Goal: Information Seeking & Learning: Check status

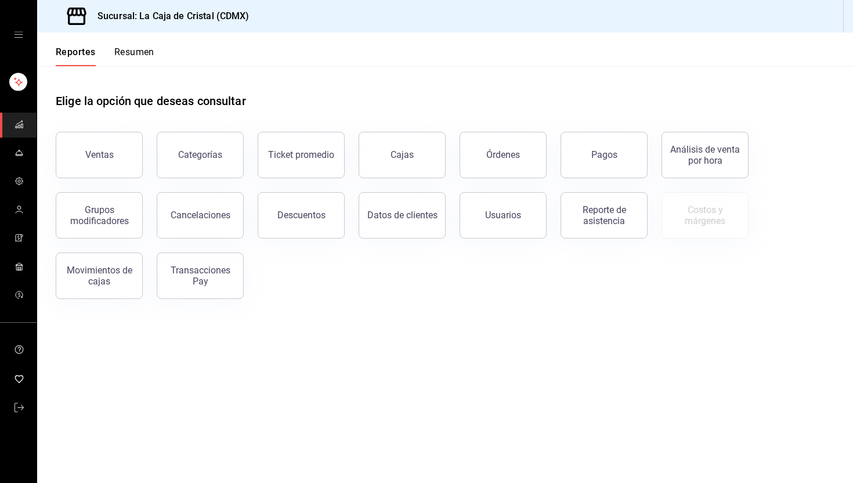
click at [135, 58] on button "Resumen" at bounding box center [134, 56] width 40 height 20
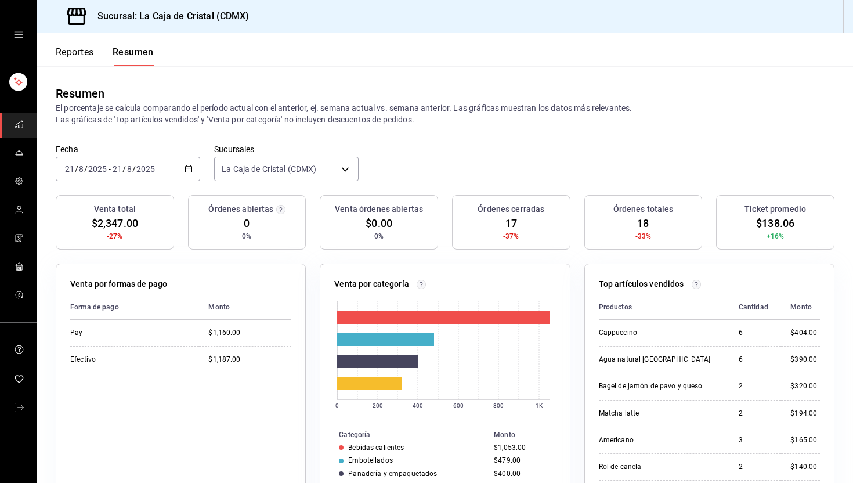
click at [107, 237] on span "-27%" at bounding box center [115, 236] width 16 height 10
click at [84, 52] on button "Reportes" at bounding box center [75, 56] width 38 height 20
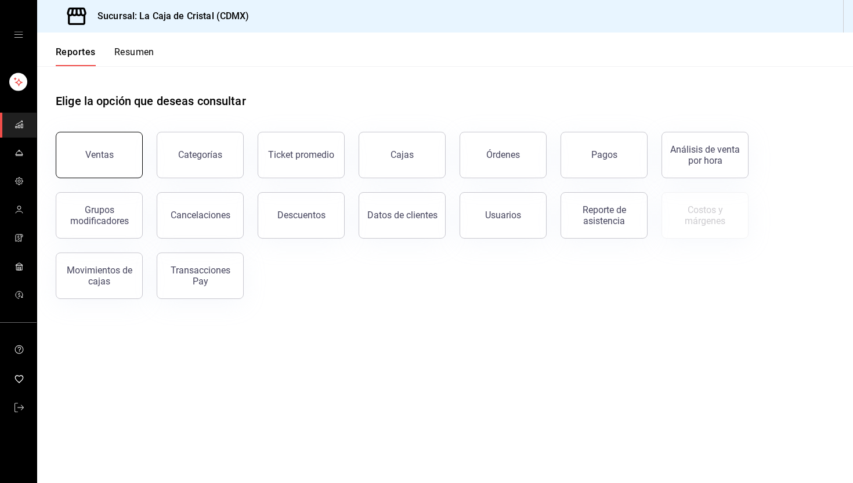
click at [103, 144] on button "Ventas" at bounding box center [99, 155] width 87 height 46
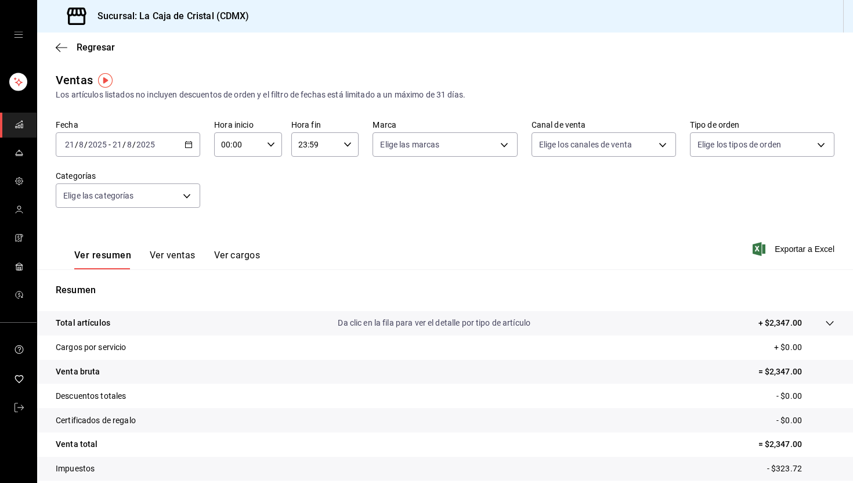
click at [185, 143] on icon "button" at bounding box center [189, 144] width 8 height 8
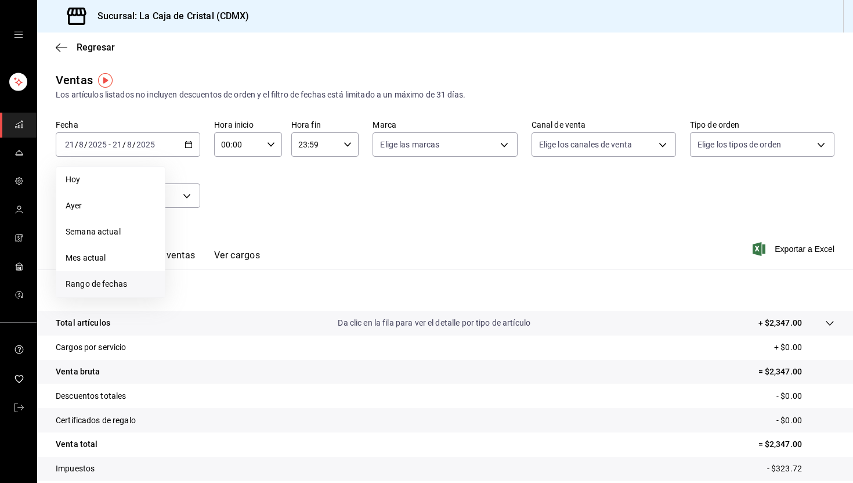
click at [110, 277] on li "Rango de fechas" at bounding box center [110, 284] width 109 height 26
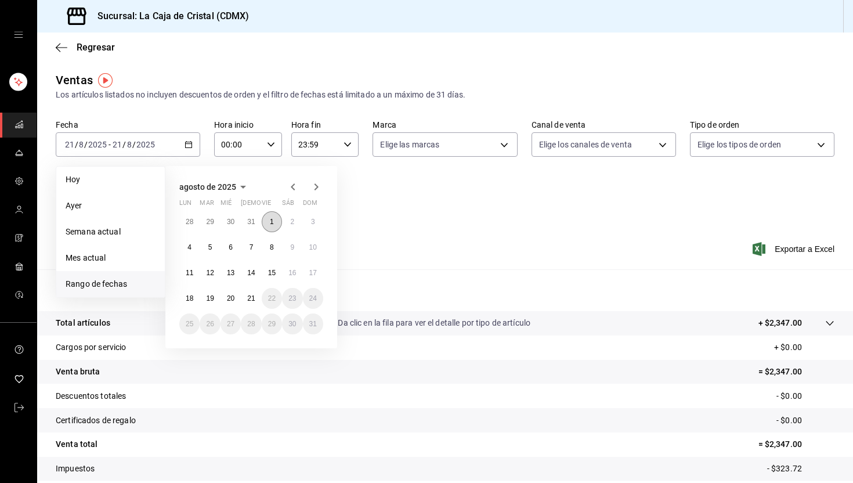
click at [271, 227] on button "1" at bounding box center [272, 221] width 20 height 21
click at [250, 294] on abbr "21" at bounding box center [251, 298] width 8 height 8
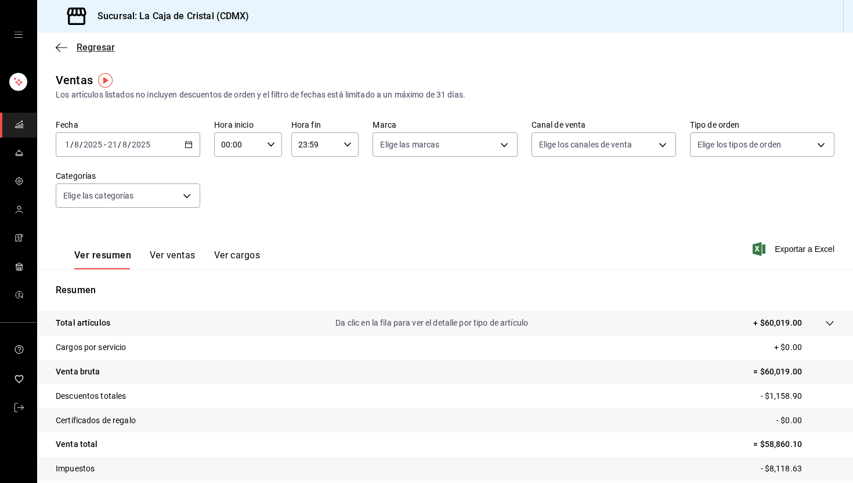
click at [56, 46] on icon "button" at bounding box center [62, 47] width 12 height 10
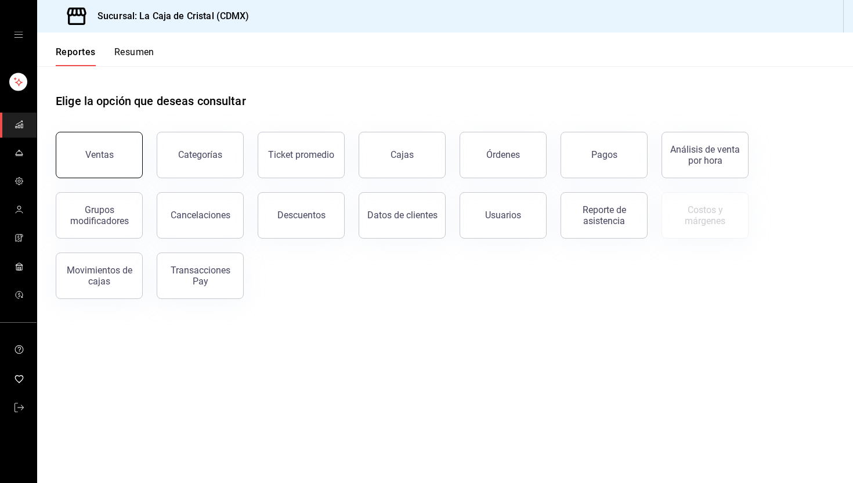
click at [125, 165] on button "Ventas" at bounding box center [99, 155] width 87 height 46
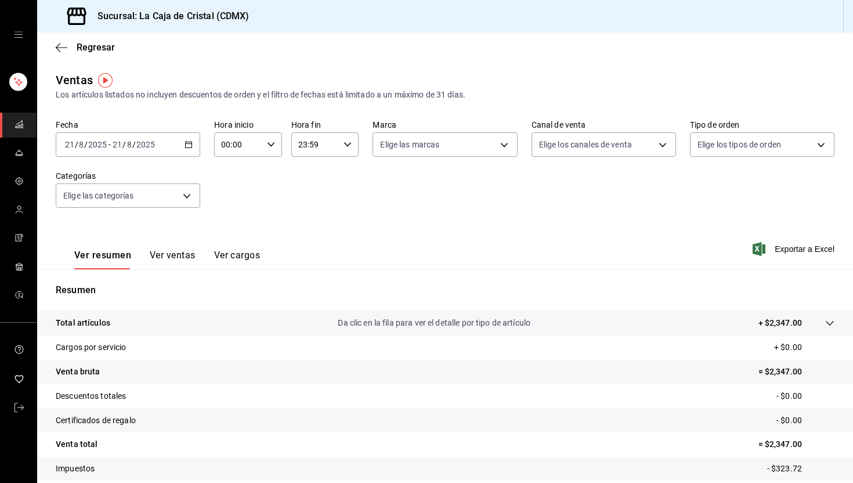
click at [150, 148] on input "2025" at bounding box center [146, 144] width 20 height 9
click at [61, 44] on icon "button" at bounding box center [62, 47] width 12 height 10
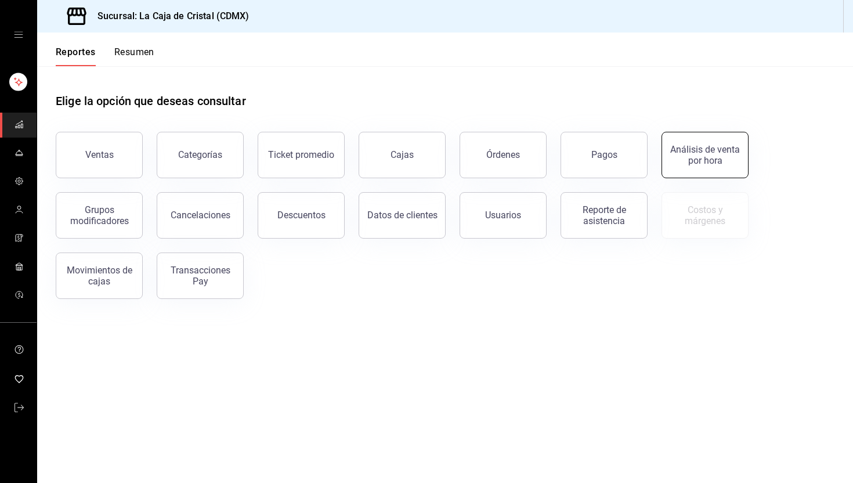
click at [673, 155] on div "Análisis de venta por hora" at bounding box center [705, 155] width 72 height 22
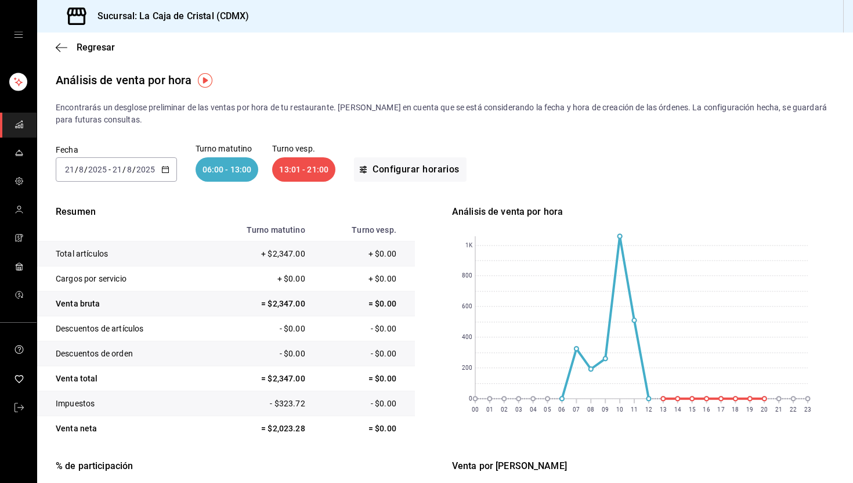
click at [163, 168] on icon "button" at bounding box center [165, 169] width 8 height 8
click at [77, 329] on span "Rango de fechas" at bounding box center [111, 335] width 90 height 12
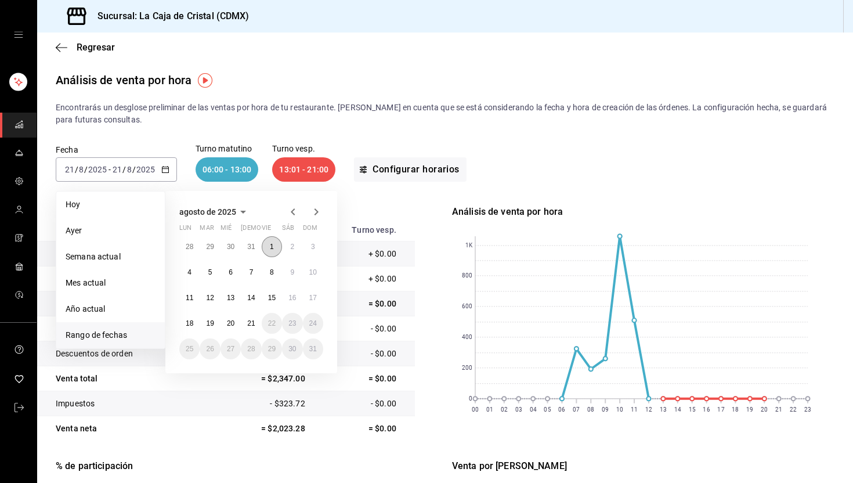
click at [272, 242] on button "1" at bounding box center [272, 246] width 20 height 21
click at [235, 323] on button "20" at bounding box center [231, 323] width 20 height 21
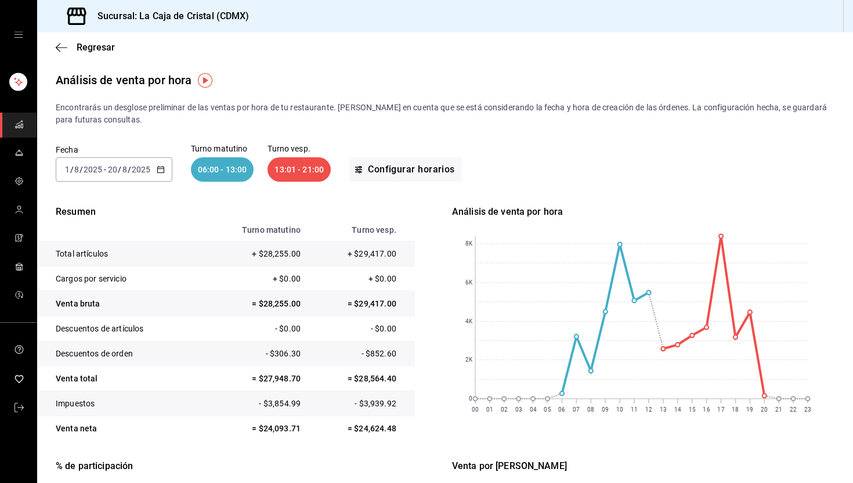
click at [160, 171] on icon "button" at bounding box center [161, 169] width 8 height 8
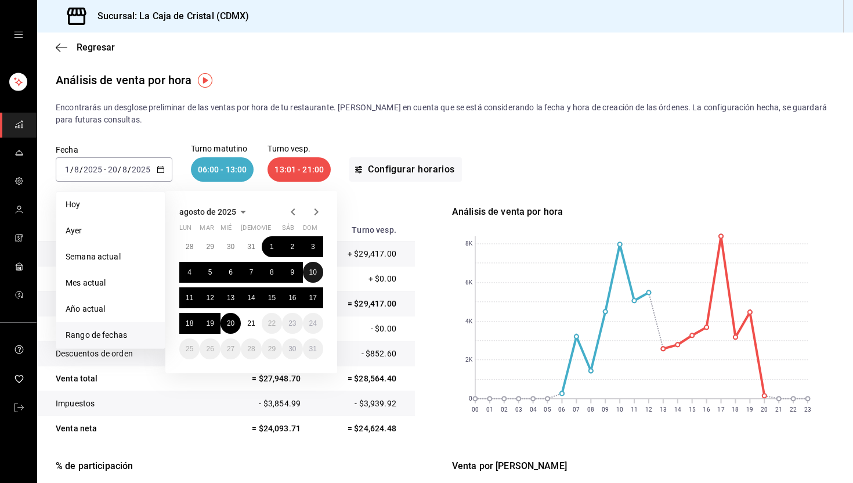
click at [306, 271] on button "10" at bounding box center [313, 272] width 20 height 21
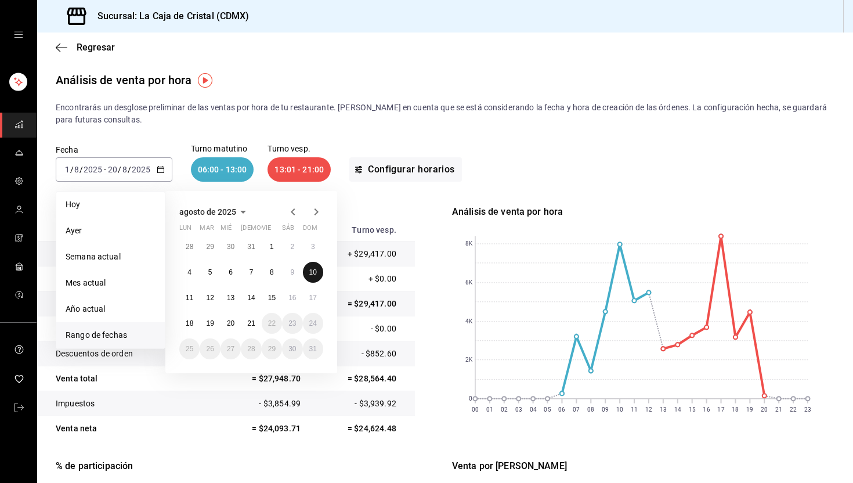
click at [306, 271] on button "10" at bounding box center [313, 272] width 20 height 21
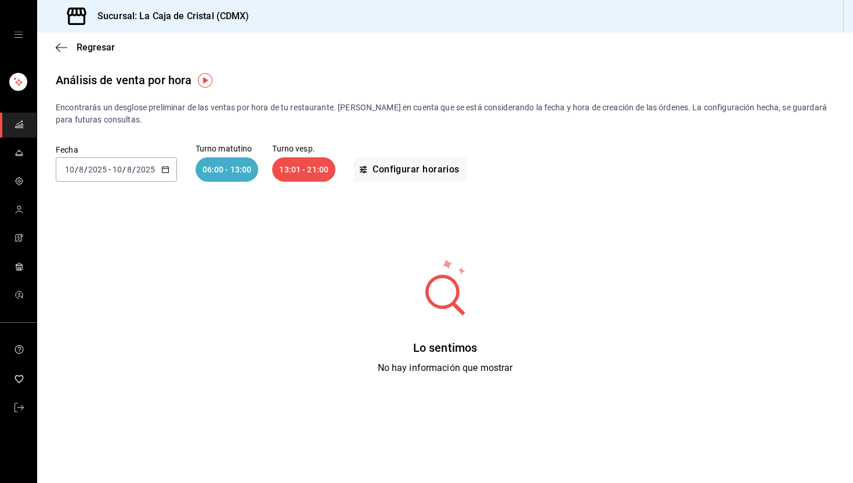
click at [164, 171] on icon "button" at bounding box center [165, 169] width 8 height 8
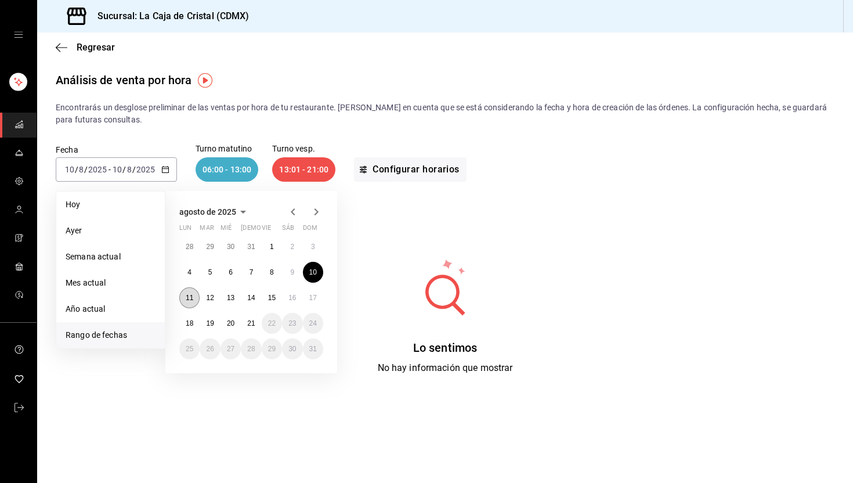
click at [183, 302] on button "11" at bounding box center [189, 297] width 20 height 21
click at [312, 276] on button "10" at bounding box center [313, 272] width 20 height 21
